Goal: Check status: Check status

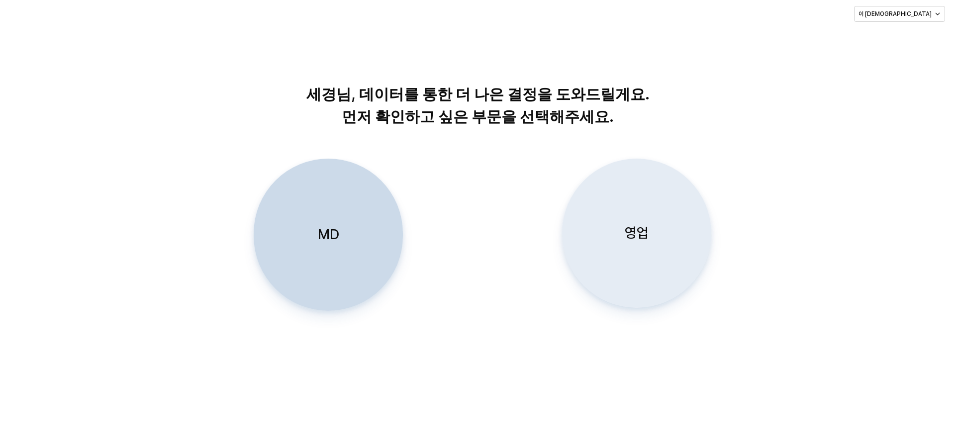
click at [613, 205] on div "영업" at bounding box center [636, 233] width 140 height 148
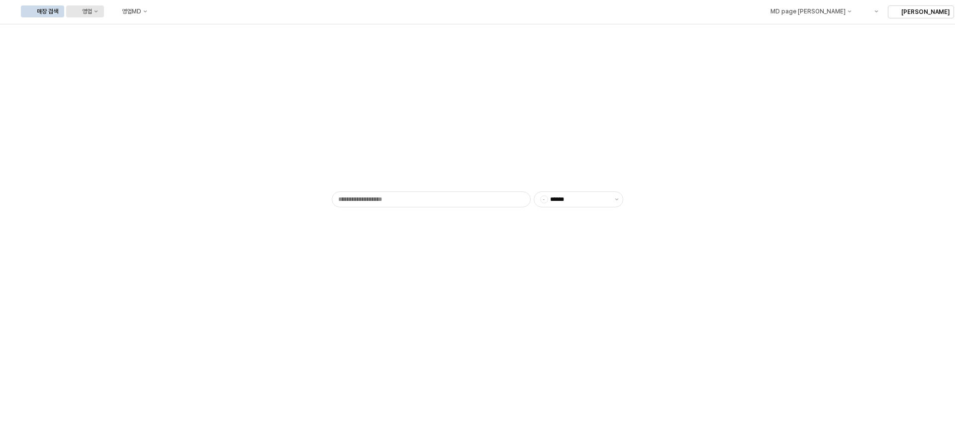
click at [92, 13] on div "영업" at bounding box center [87, 11] width 10 height 7
click at [188, 29] on div "목표매출 달성현황" at bounding box center [196, 30] width 53 height 8
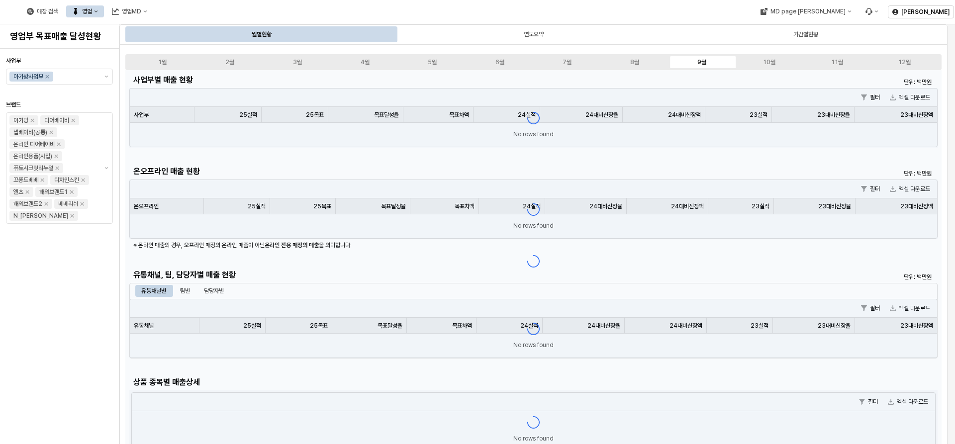
click at [104, 13] on button "영업" at bounding box center [85, 11] width 38 height 12
click at [409, 4] on div "매장 검색 영업 영업MD" at bounding box center [387, 11] width 775 height 21
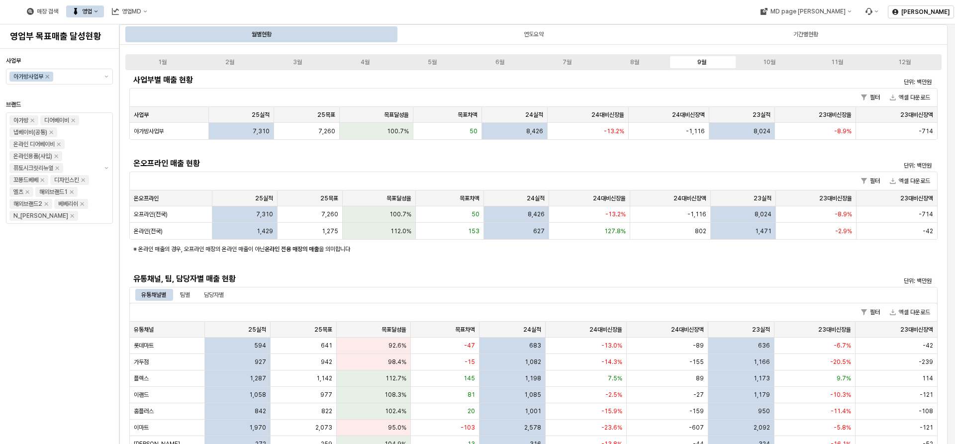
click at [104, 8] on button "영업" at bounding box center [85, 11] width 38 height 12
click at [341, 12] on div "매장 검색 영업 영업MD" at bounding box center [387, 11] width 775 height 21
click at [210, 293] on div "담당자별" at bounding box center [214, 295] width 20 height 12
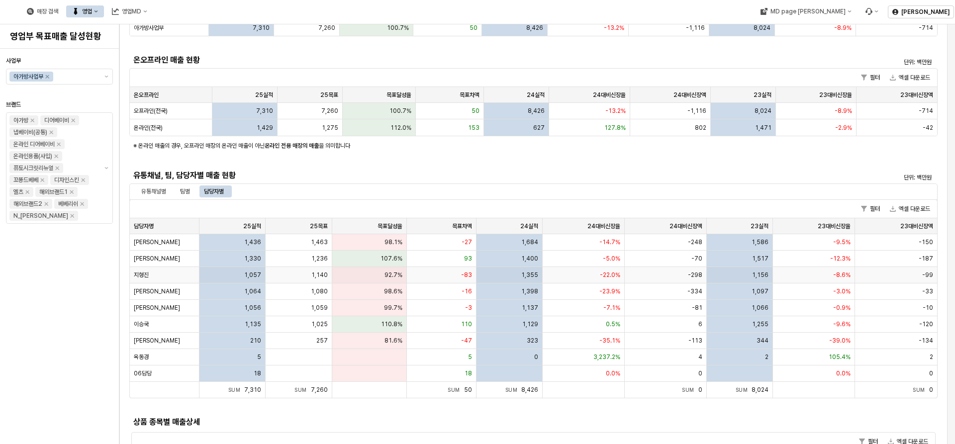
scroll to position [99, 0]
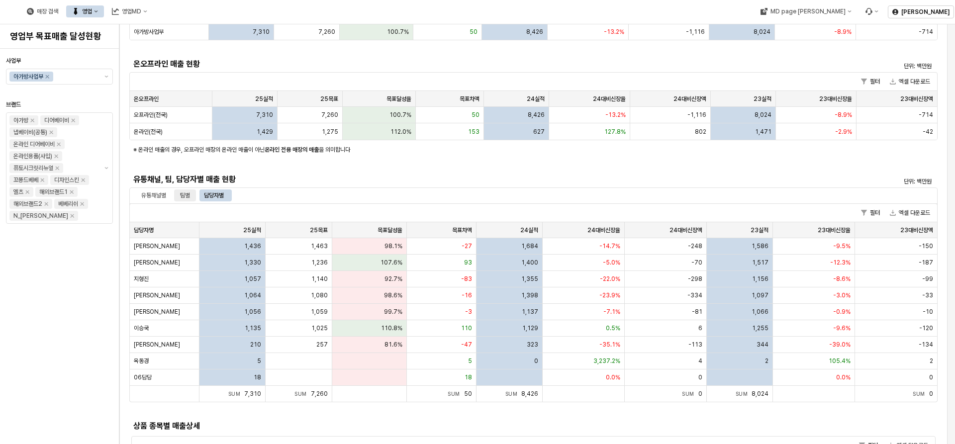
click at [182, 193] on div "팀별" at bounding box center [185, 195] width 10 height 12
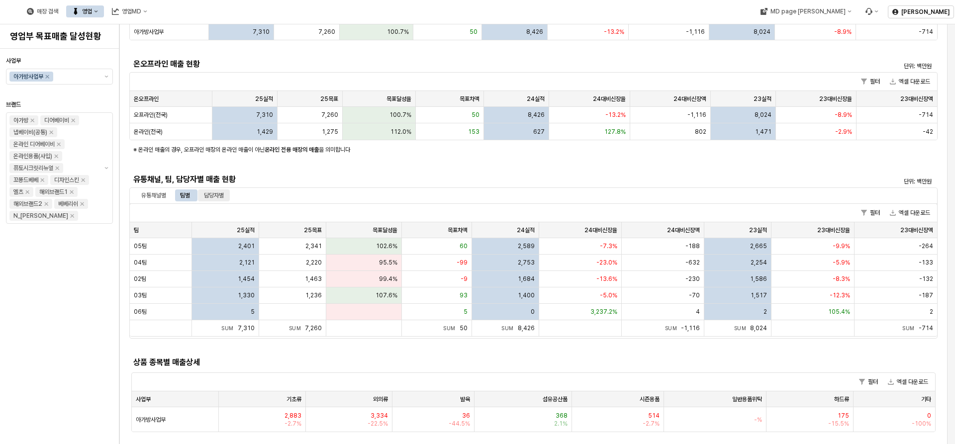
click at [215, 196] on div "담당자별" at bounding box center [214, 195] width 20 height 12
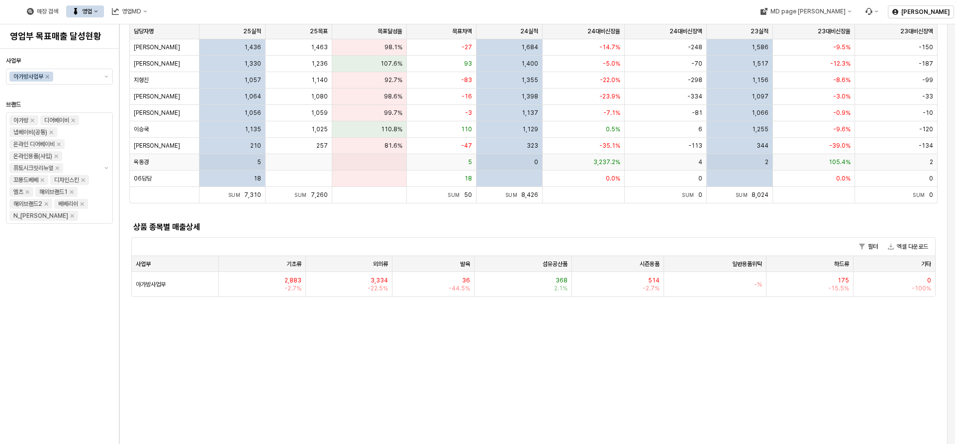
scroll to position [199, 0]
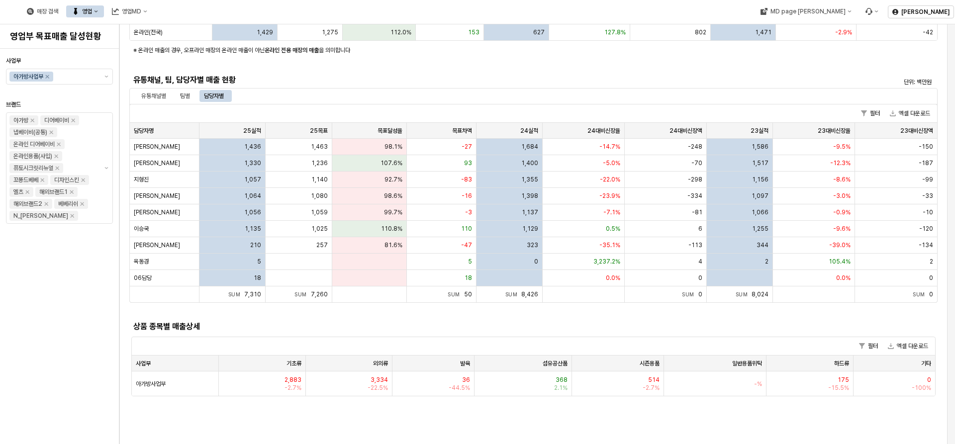
click at [376, 320] on div "상품 종목별 매출상세" at bounding box center [432, 327] width 606 height 16
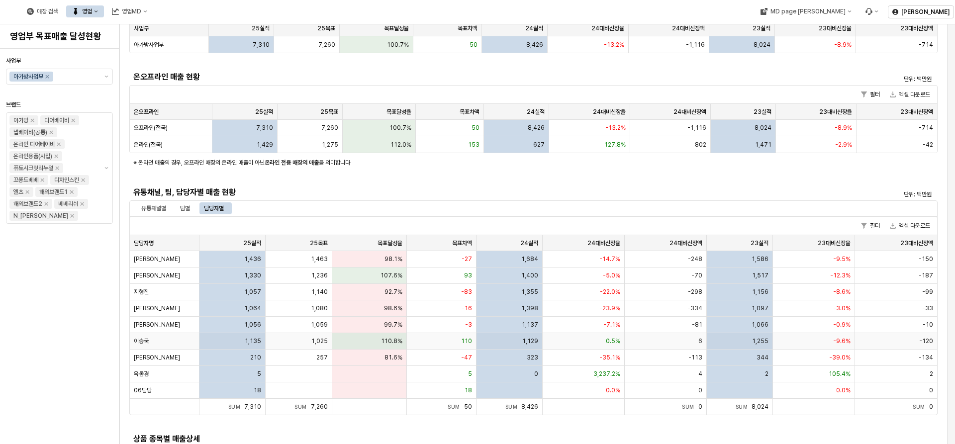
scroll to position [0, 0]
